Goal: Task Accomplishment & Management: Manage account settings

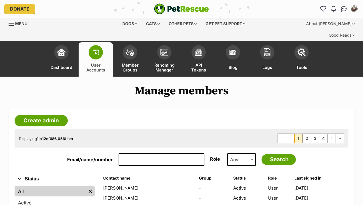
click at [146, 153] on input "Email/name/number" at bounding box center [161, 159] width 86 height 13
paste input "[EMAIL_ADDRESS][DOMAIN_NAME]"
type input "[EMAIL_ADDRESS][DOMAIN_NAME]"
click at [261, 154] on input "Search" at bounding box center [278, 159] width 34 height 11
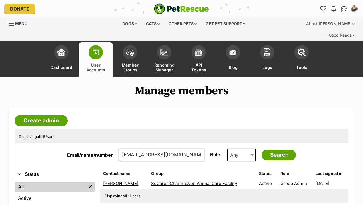
click at [121, 180] on link "[PERSON_NAME]" at bounding box center [120, 182] width 35 height 5
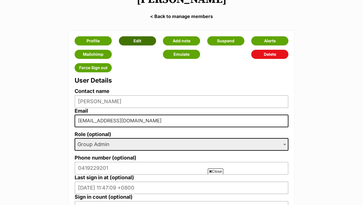
click at [138, 36] on link "Edit" at bounding box center [137, 40] width 37 height 9
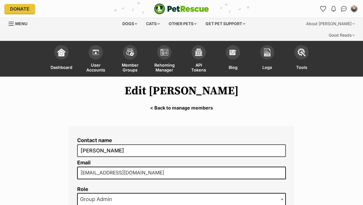
drag, startPoint x: 146, startPoint y: 158, endPoint x: 79, endPoint y: 161, distance: 67.7
click at [79, 166] on input "ksluyter@exemail.com.au" at bounding box center [181, 172] width 208 height 13
drag, startPoint x: 144, startPoint y: 161, endPoint x: 75, endPoint y: 162, distance: 68.2
paste input "karensluyter1@gmail.com"
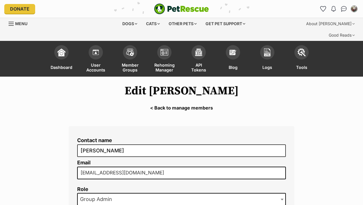
type input "karensluyter1@gmail.com"
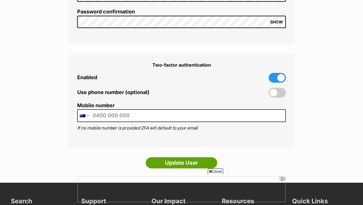
scroll to position [365, 0]
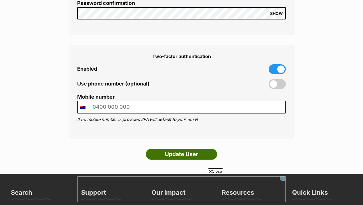
click at [187, 148] on input "Update User" at bounding box center [181, 153] width 71 height 11
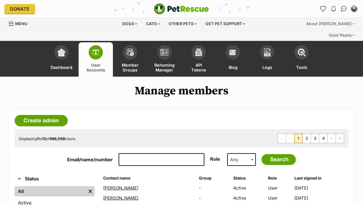
click at [19, 22] on span "Menu" at bounding box center [21, 23] width 12 height 5
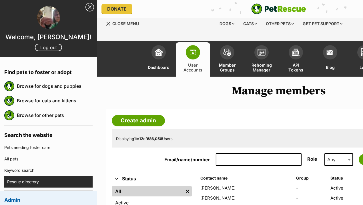
click at [33, 181] on link "Rescue directory" at bounding box center [49, 181] width 85 height 11
